Goal: Task Accomplishment & Management: Manage account settings

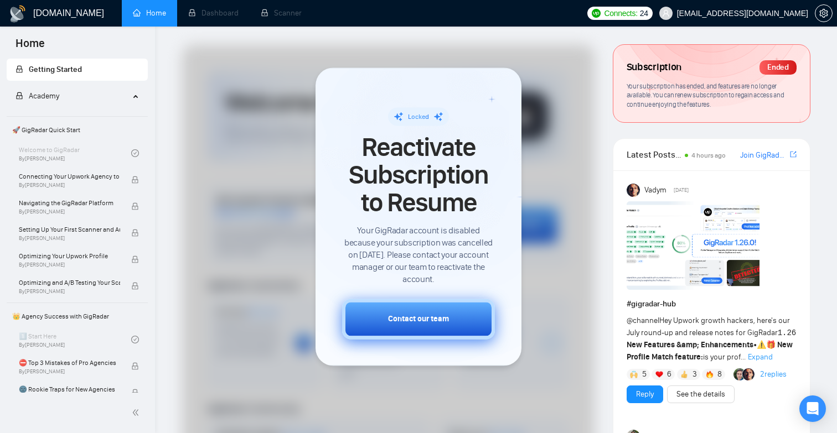
click at [407, 311] on button "Contact our team" at bounding box center [418, 319] width 153 height 40
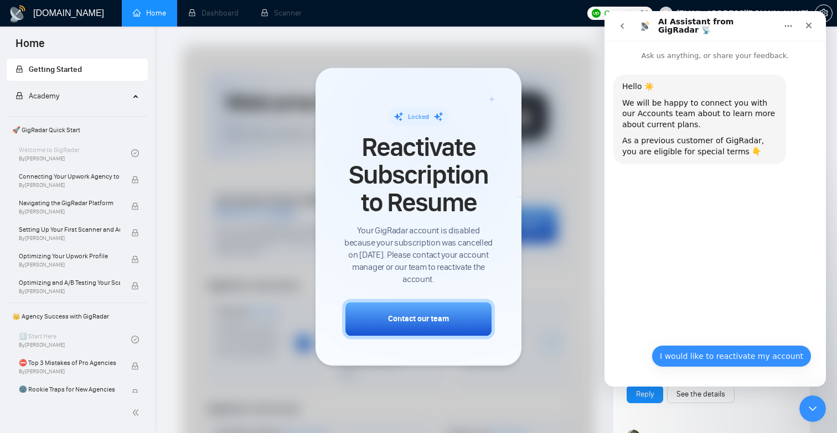
click at [752, 357] on button "I would like to reactivate my account" at bounding box center [731, 356] width 160 height 22
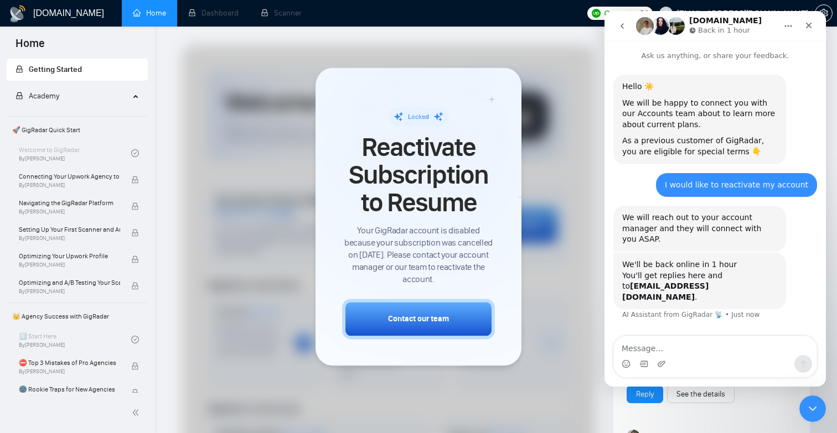
scroll to position [6, 0]
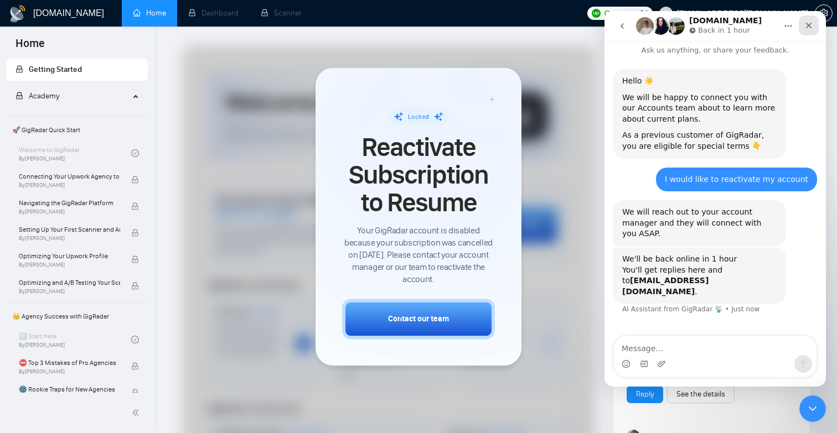
click at [809, 21] on icon "Close" at bounding box center [808, 25] width 9 height 9
